Goal: Find specific page/section: Find specific page/section

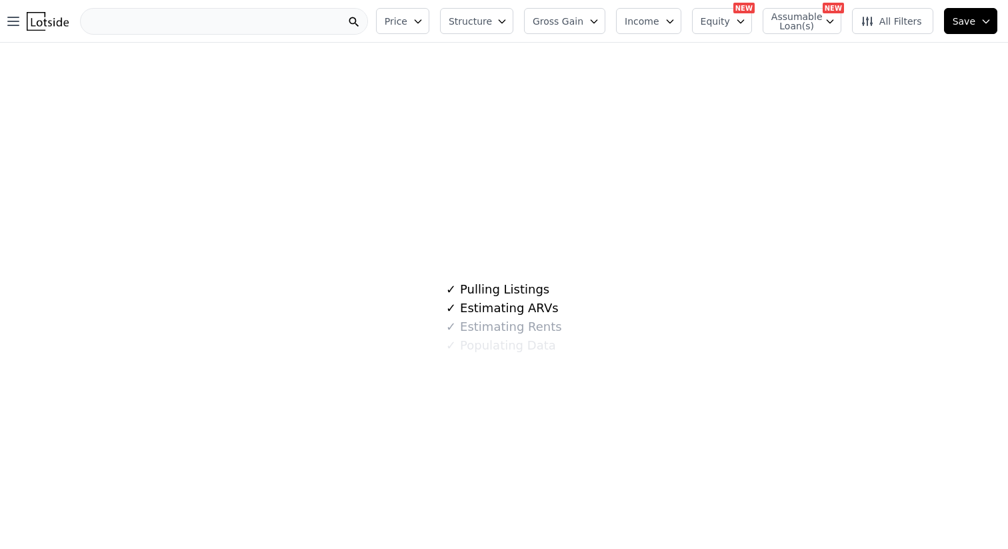
click at [248, 22] on div at bounding box center [224, 21] width 288 height 27
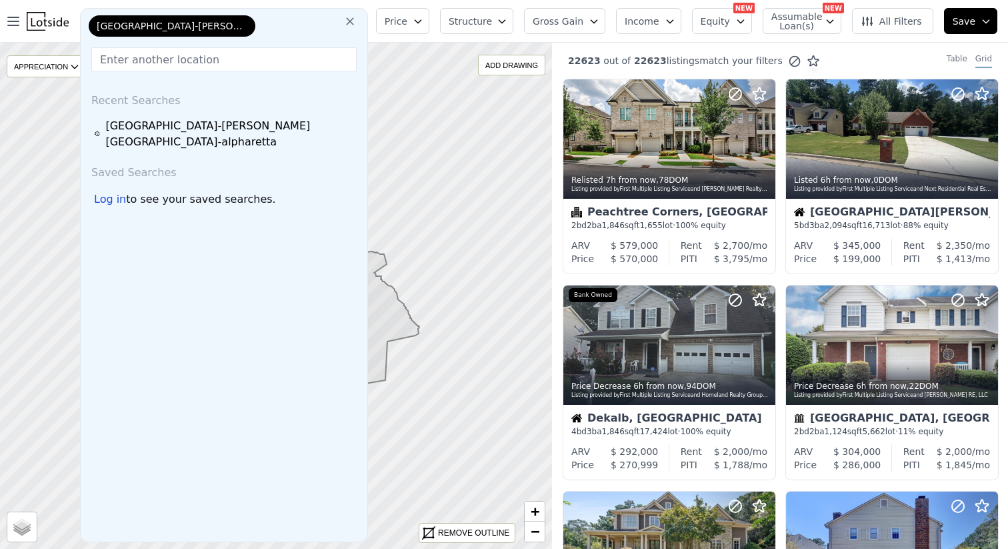
click at [245, 24] on div "[GEOGRAPHIC_DATA]-[PERSON_NAME][GEOGRAPHIC_DATA]-[GEOGRAPHIC_DATA]" at bounding box center [172, 25] width 167 height 21
click at [359, 18] on button at bounding box center [350, 20] width 24 height 27
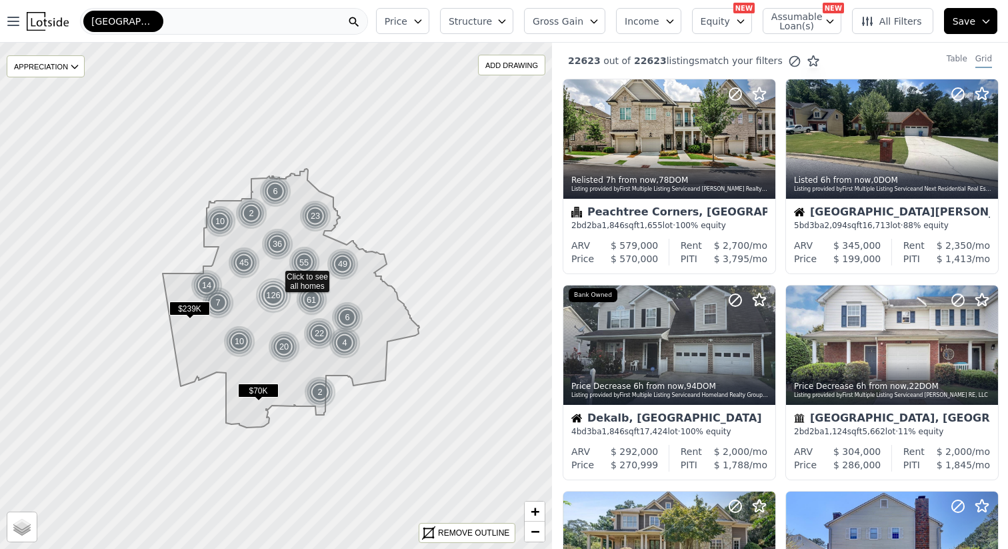
click at [243, 42] on nav "Open main menu [GEOGRAPHIC_DATA]-[PERSON_NAME][GEOGRAPHIC_DATA]-[GEOGRAPHIC_DAT…" at bounding box center [185, 21] width 371 height 43
click at [209, 11] on div "[GEOGRAPHIC_DATA]-[PERSON_NAME][GEOGRAPHIC_DATA]-[GEOGRAPHIC_DATA]" at bounding box center [224, 21] width 288 height 27
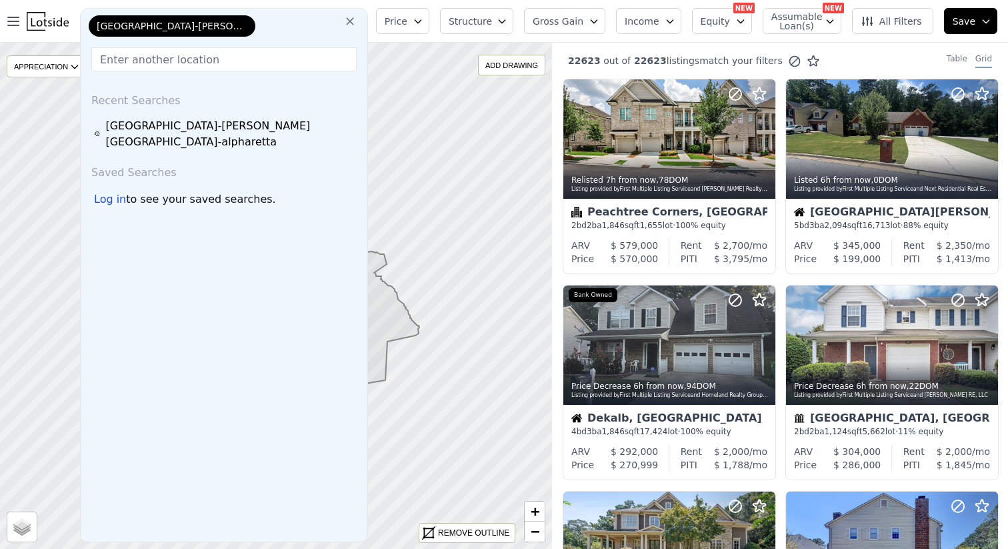
click at [353, 23] on icon at bounding box center [349, 21] width 13 height 13
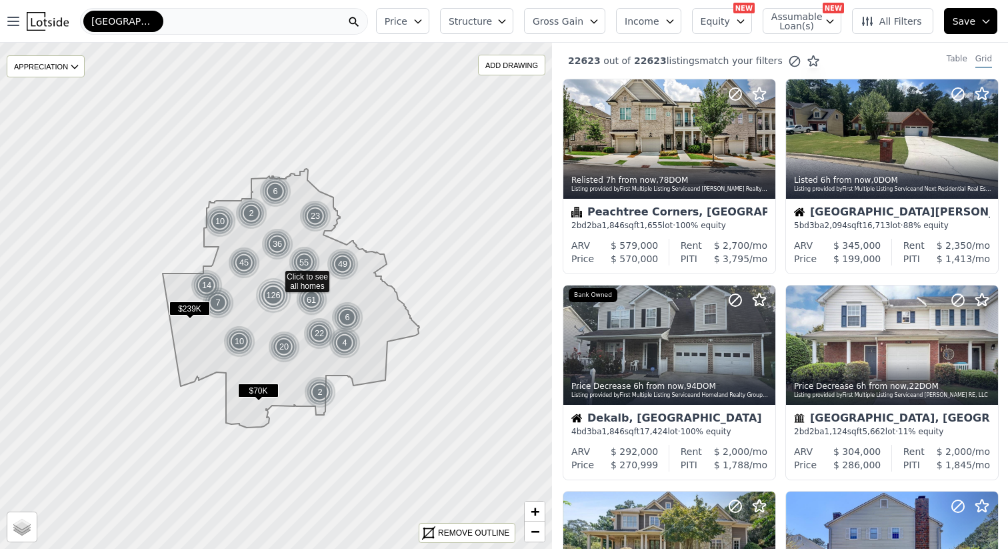
click at [259, 23] on div "[GEOGRAPHIC_DATA]-[PERSON_NAME][GEOGRAPHIC_DATA]-[GEOGRAPHIC_DATA]" at bounding box center [224, 21] width 288 height 27
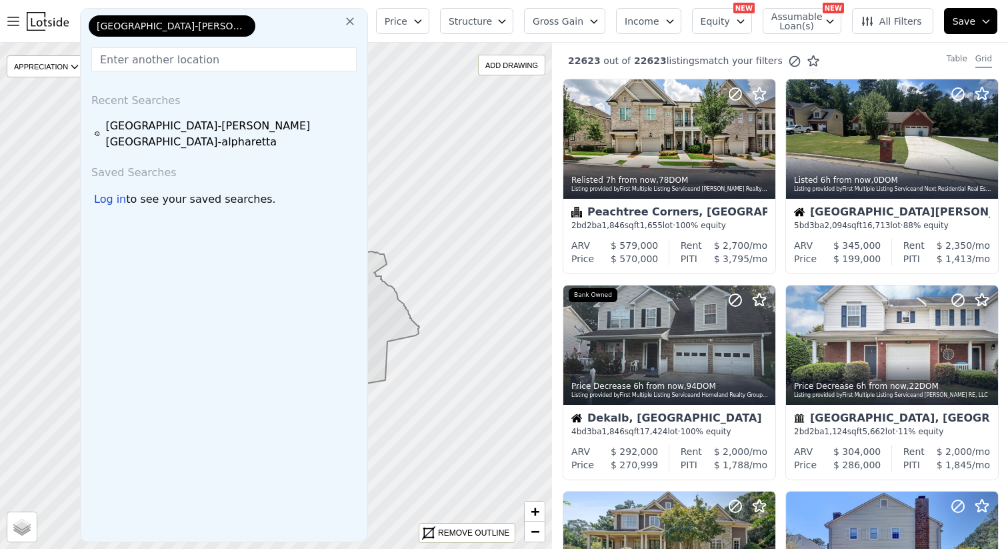
click at [220, 56] on input "text" at bounding box center [223, 59] width 265 height 24
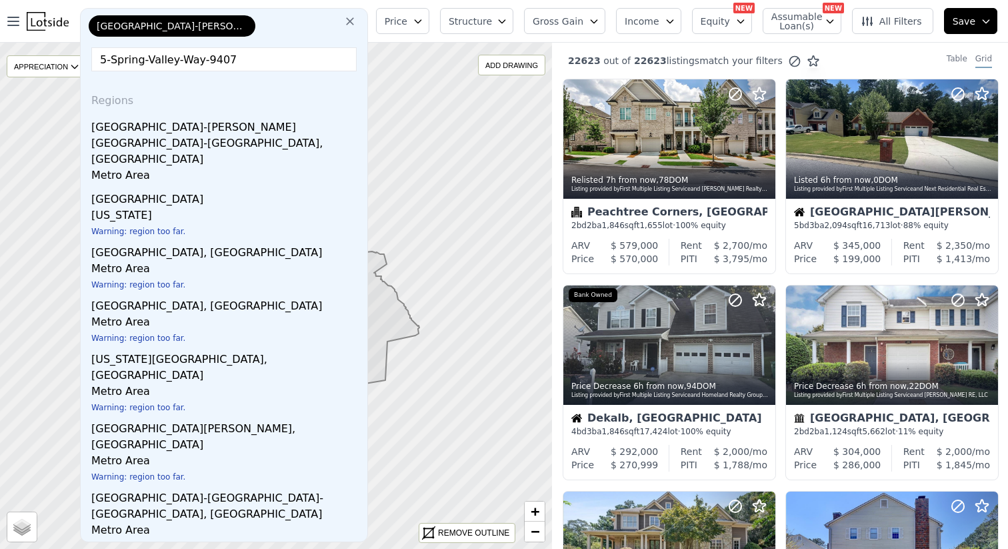
type input "5-Spring-Valley-Way-9407"
click at [350, 21] on icon at bounding box center [350, 21] width 8 height 8
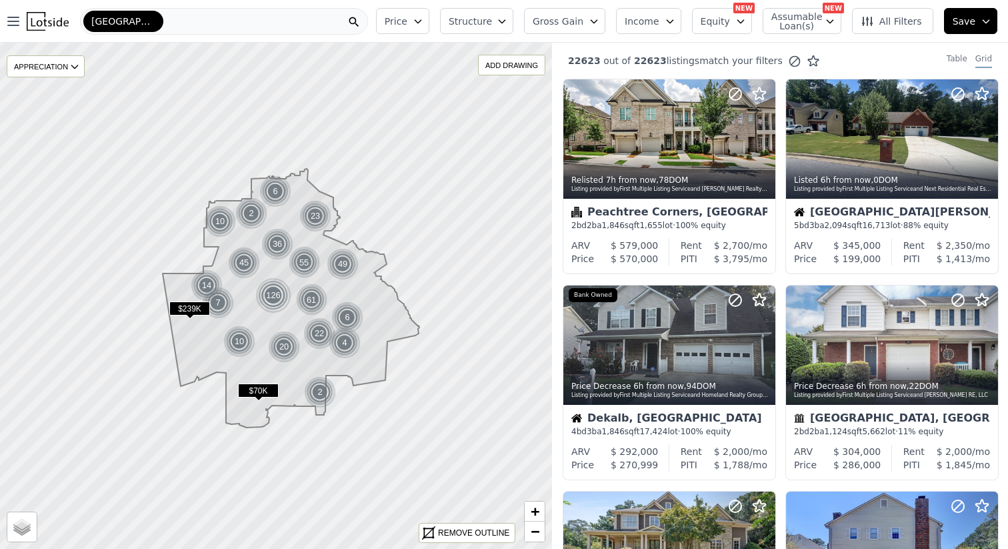
click at [359, 23] on icon at bounding box center [354, 22] width 10 height 10
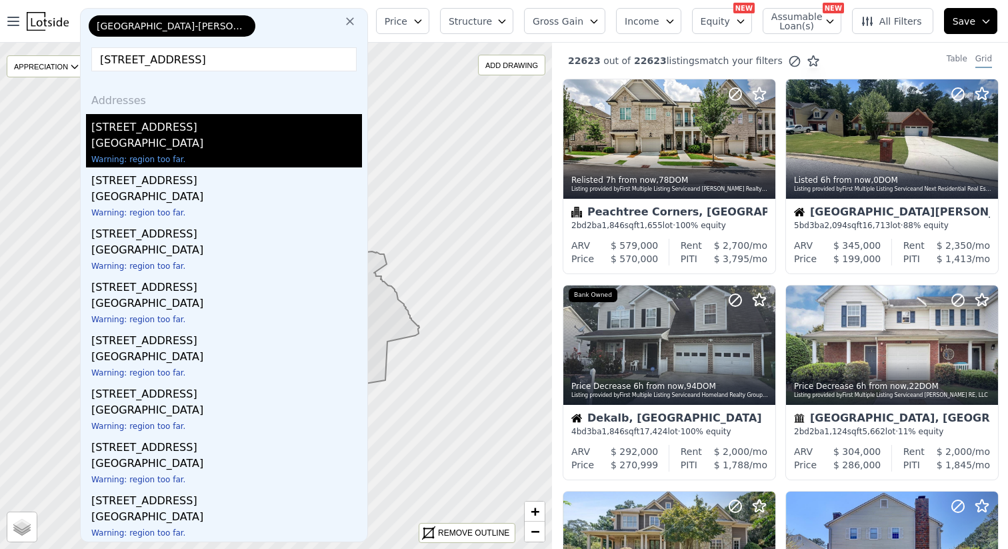
type input "[STREET_ADDRESS]"
click at [229, 141] on div "[GEOGRAPHIC_DATA]" at bounding box center [226, 144] width 271 height 19
